Goal: Book appointment/travel/reservation

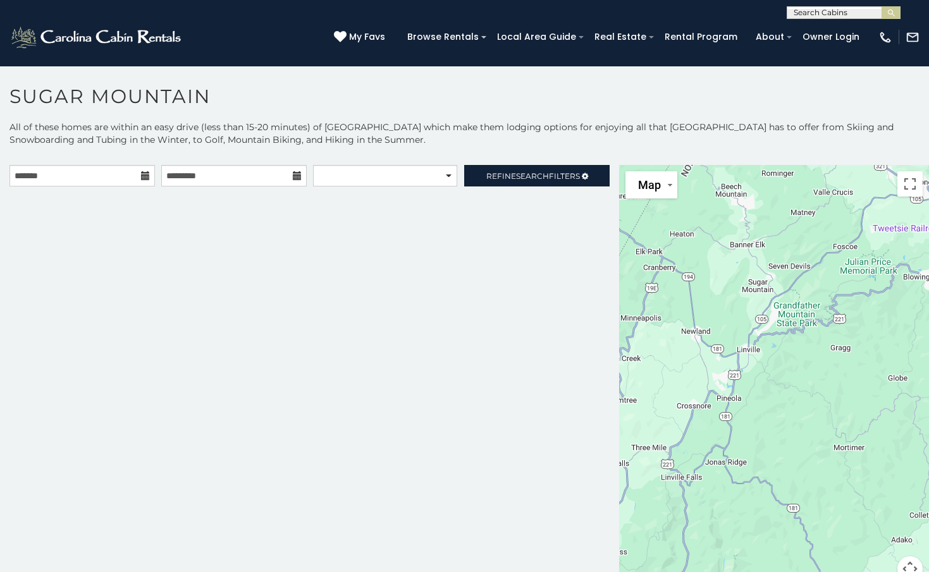
drag, startPoint x: 835, startPoint y: 412, endPoint x: 742, endPoint y: 250, distance: 187.6
click at [742, 252] on div at bounding box center [774, 381] width 310 height 432
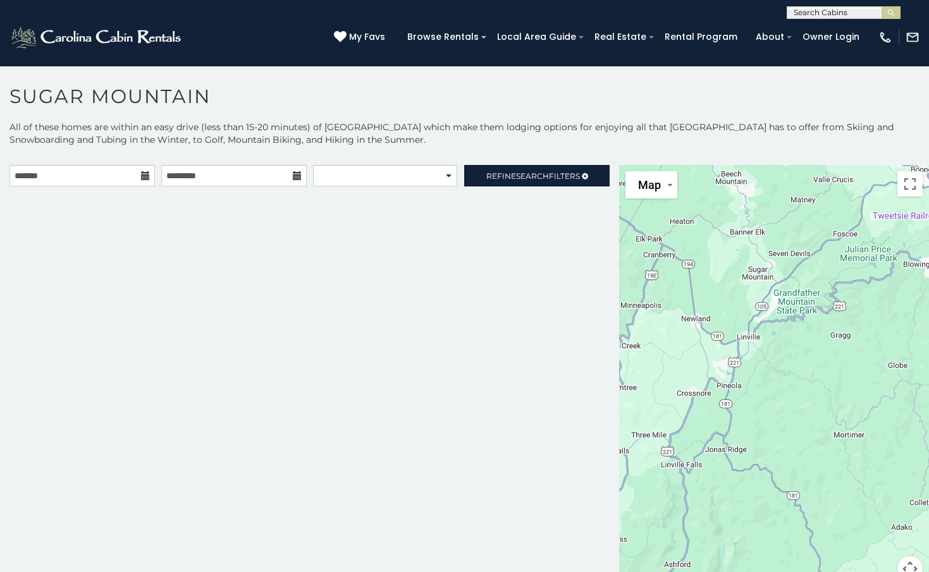
click at [149, 175] on icon at bounding box center [145, 175] width 9 height 9
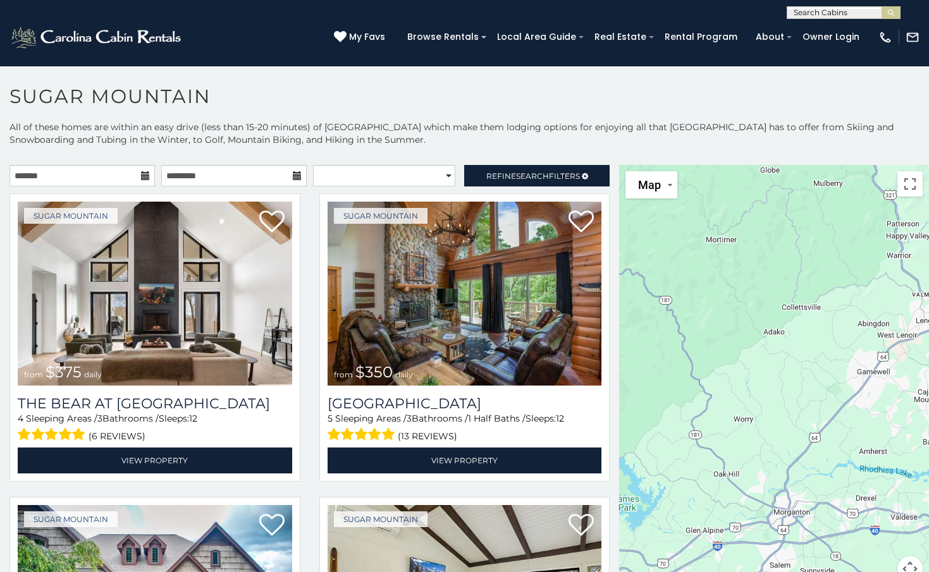
drag, startPoint x: 854, startPoint y: 392, endPoint x: 727, endPoint y: 195, distance: 233.9
click at [727, 195] on div "$375 $350 $350 $200 $375 $195 $265 $190 $175 $155 $290 $345 $175 $1,095 $195 $2…" at bounding box center [774, 381] width 310 height 432
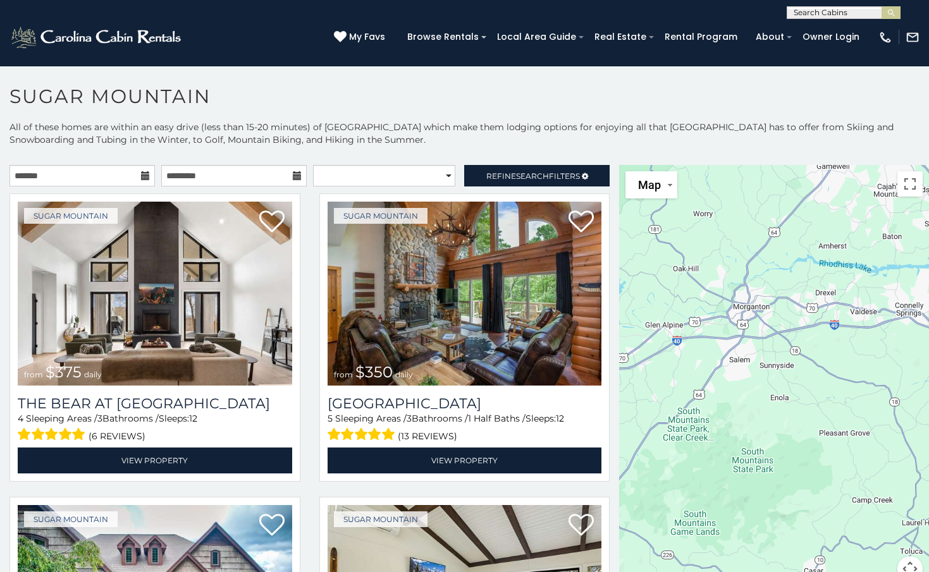
drag, startPoint x: 839, startPoint y: 422, endPoint x: 815, endPoint y: 231, distance: 192.6
click at [815, 231] on div "$375 $350 $350 $200 $375 $195 $265 $190 $175 $155 $290 $345 $175 $1,095 $195 $2…" at bounding box center [774, 381] width 310 height 432
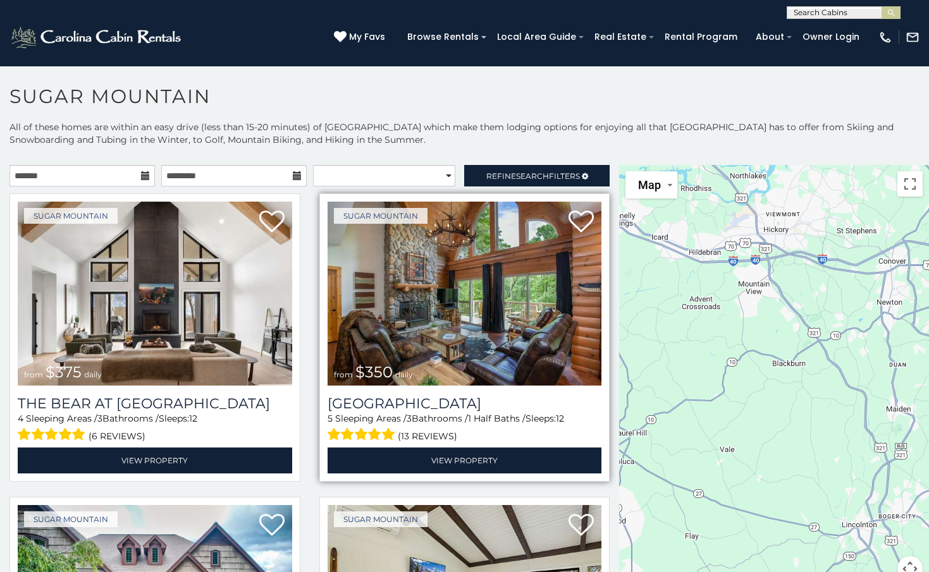
drag, startPoint x: 768, startPoint y: 419, endPoint x: 479, endPoint y: 335, distance: 301.2
click at [479, 165] on main "**********" at bounding box center [464, 165] width 929 height 0
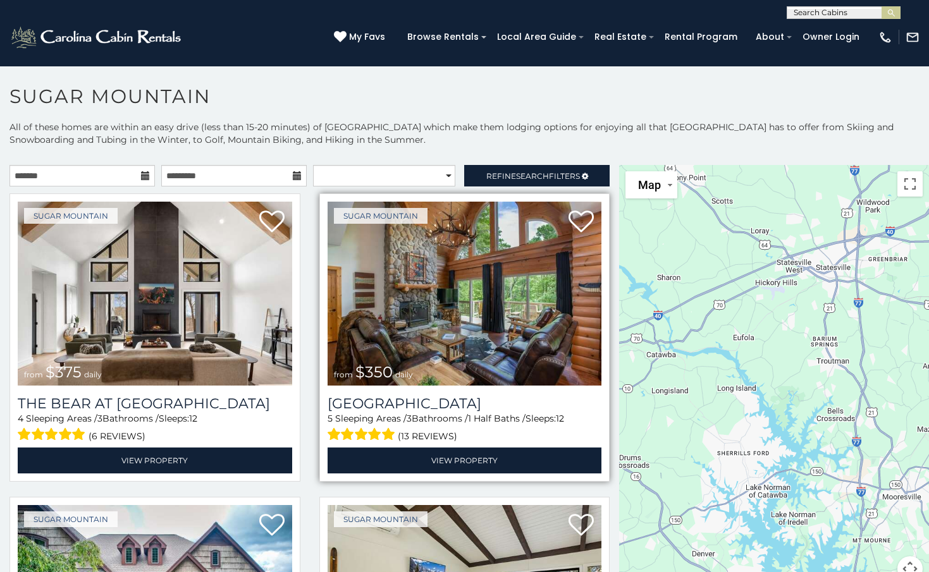
drag, startPoint x: 813, startPoint y: 355, endPoint x: 500, endPoint y: 436, distance: 323.5
click at [459, 165] on main "**********" at bounding box center [464, 165] width 929 height 0
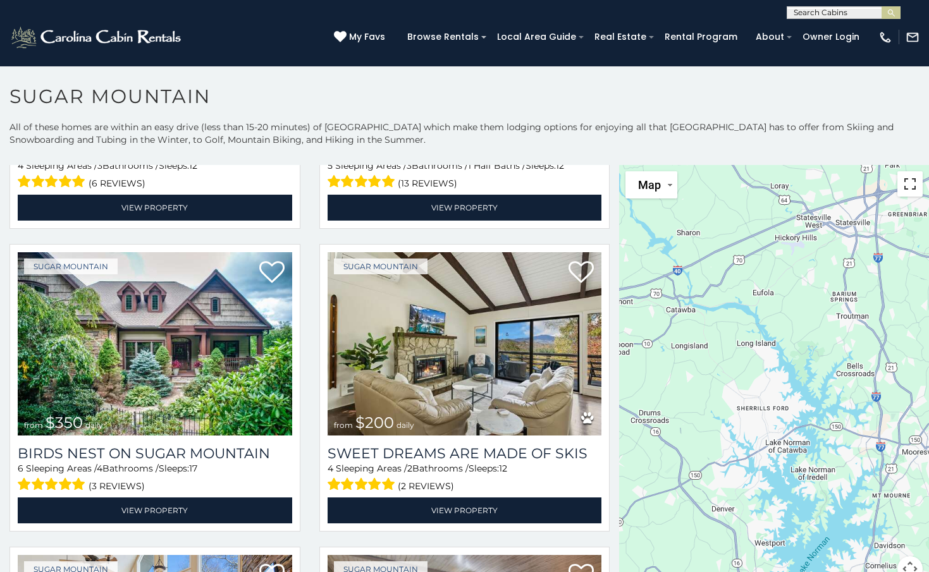
drag, startPoint x: 906, startPoint y: 187, endPoint x: 971, endPoint y: 259, distance: 98.1
click at [906, 187] on button "Toggle fullscreen view" at bounding box center [909, 183] width 25 height 25
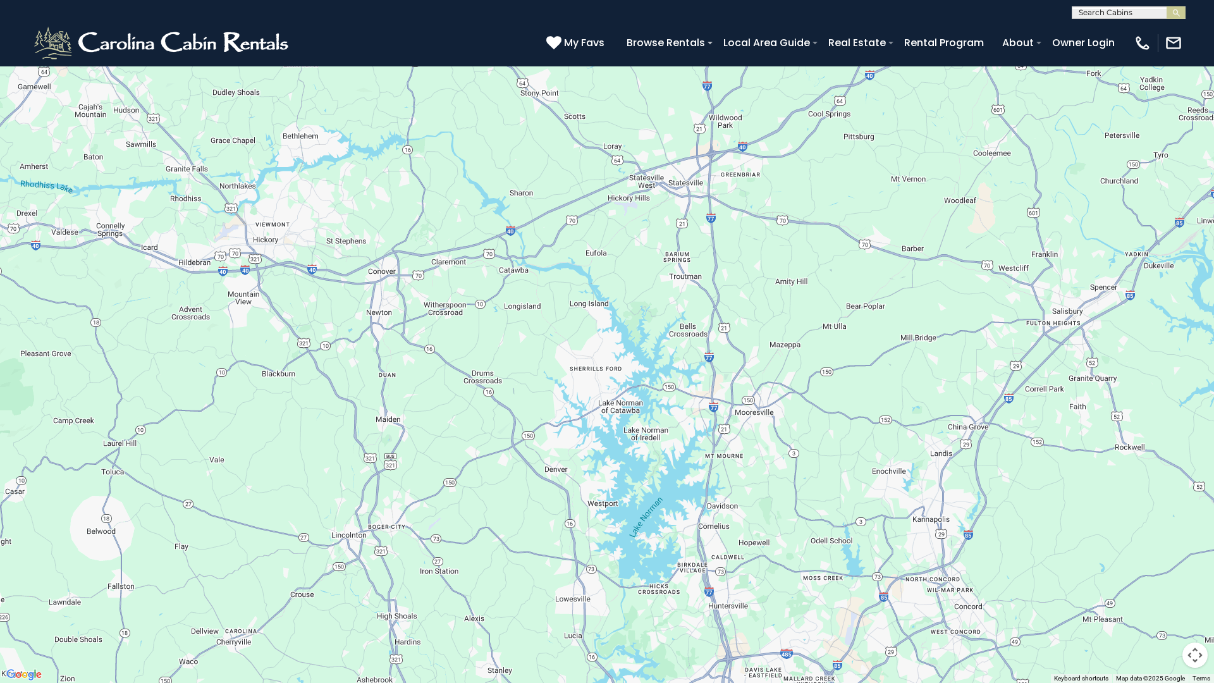
click at [535, 352] on div "$375 $350 $350 $200 $375 $195 $265 $190 $175 $155 $290 $345 $175 $1,095 $195 $2…" at bounding box center [607, 341] width 1214 height 683
click at [548, 339] on div "$375 $350 $350 $200 $375 $195 $265 $190 $175 $155 $290 $345 $175 $1,095 $195 $2…" at bounding box center [607, 341] width 1214 height 683
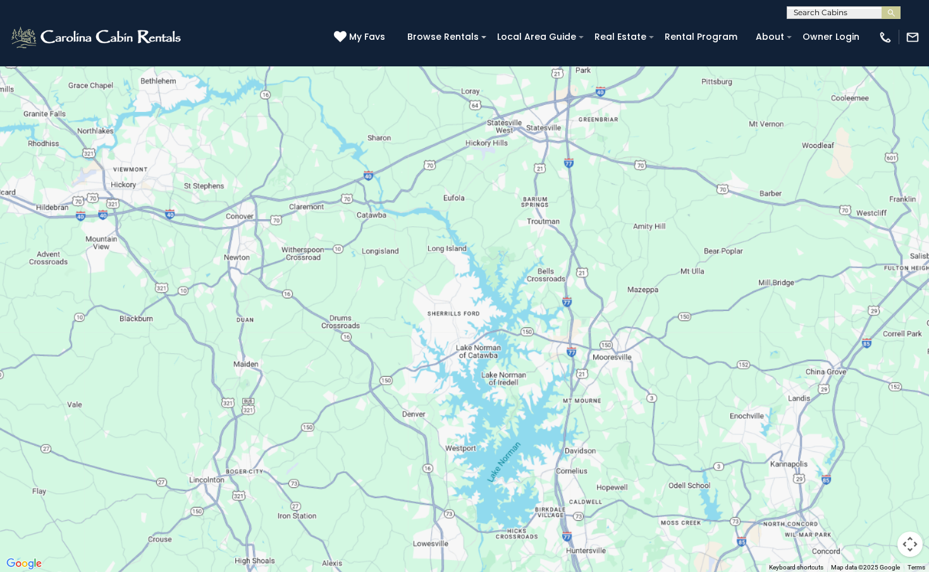
scroll to position [0, 0]
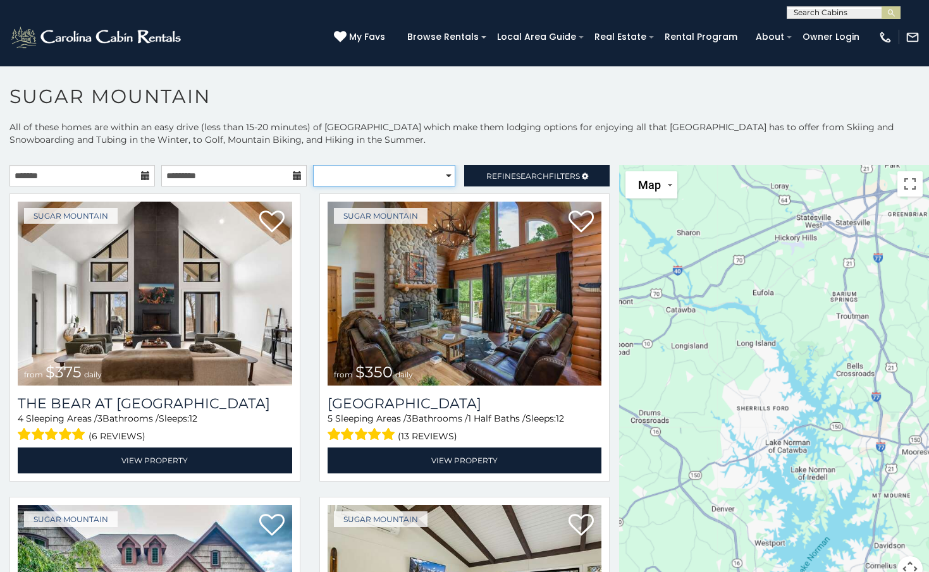
click at [442, 182] on select "**********" at bounding box center [384, 176] width 143 height 22
click at [440, 121] on p "All of these homes are within an easy drive (less than 15-20 minutes) of [GEOGR…" at bounding box center [464, 140] width 929 height 38
